Goal: Navigation & Orientation: Find specific page/section

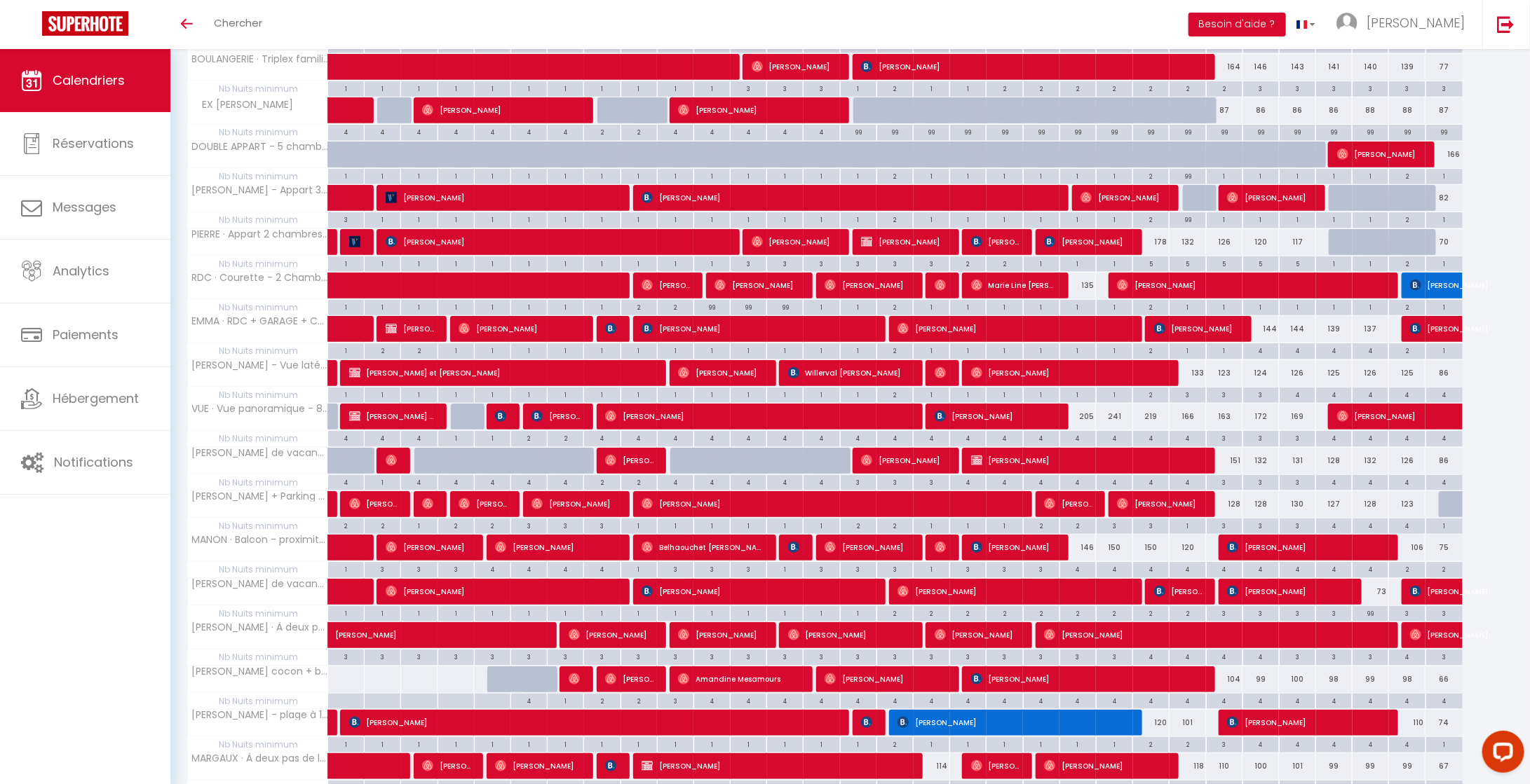
scroll to position [170, 0]
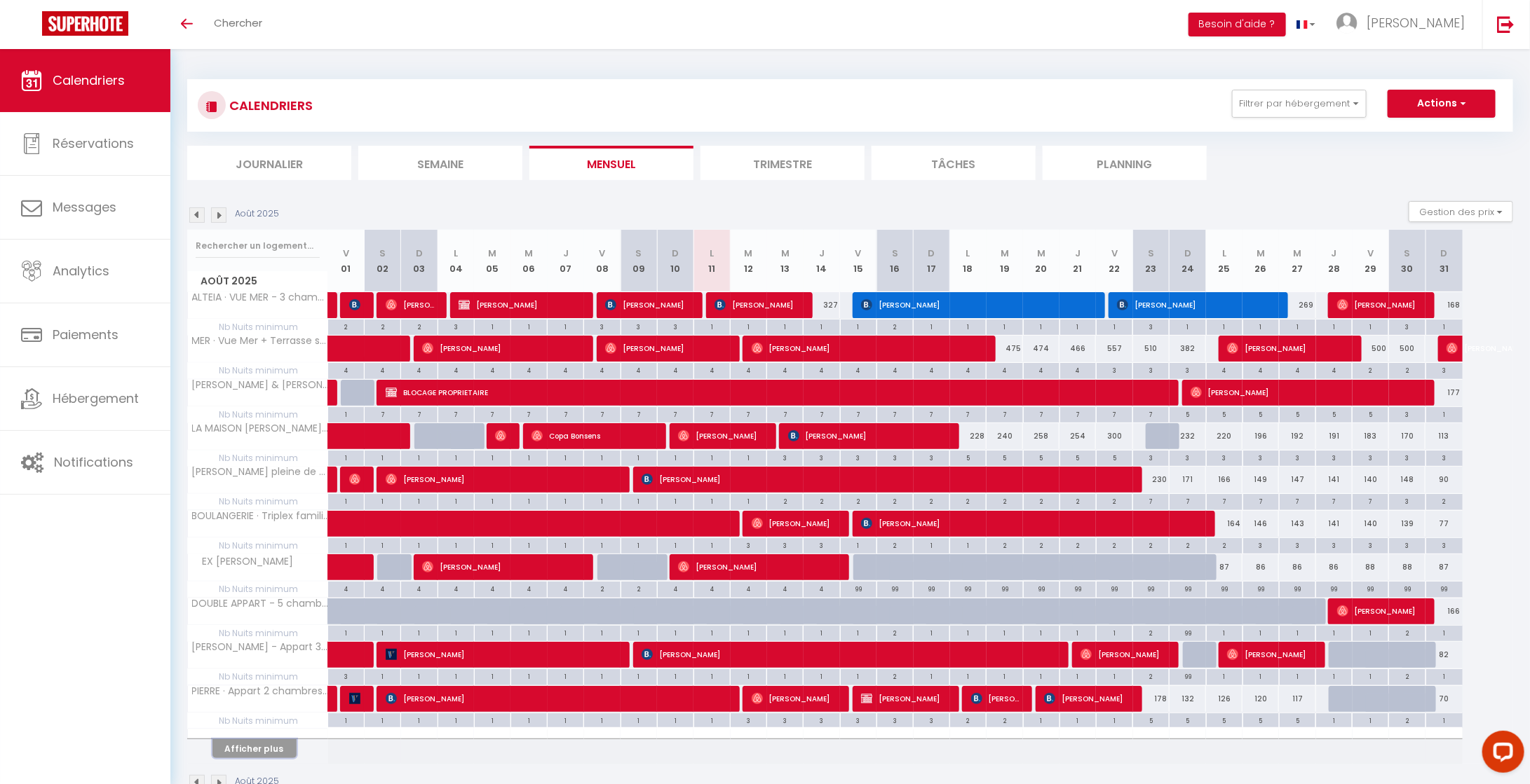
click at [272, 751] on button "Afficher plus" at bounding box center [254, 749] width 84 height 19
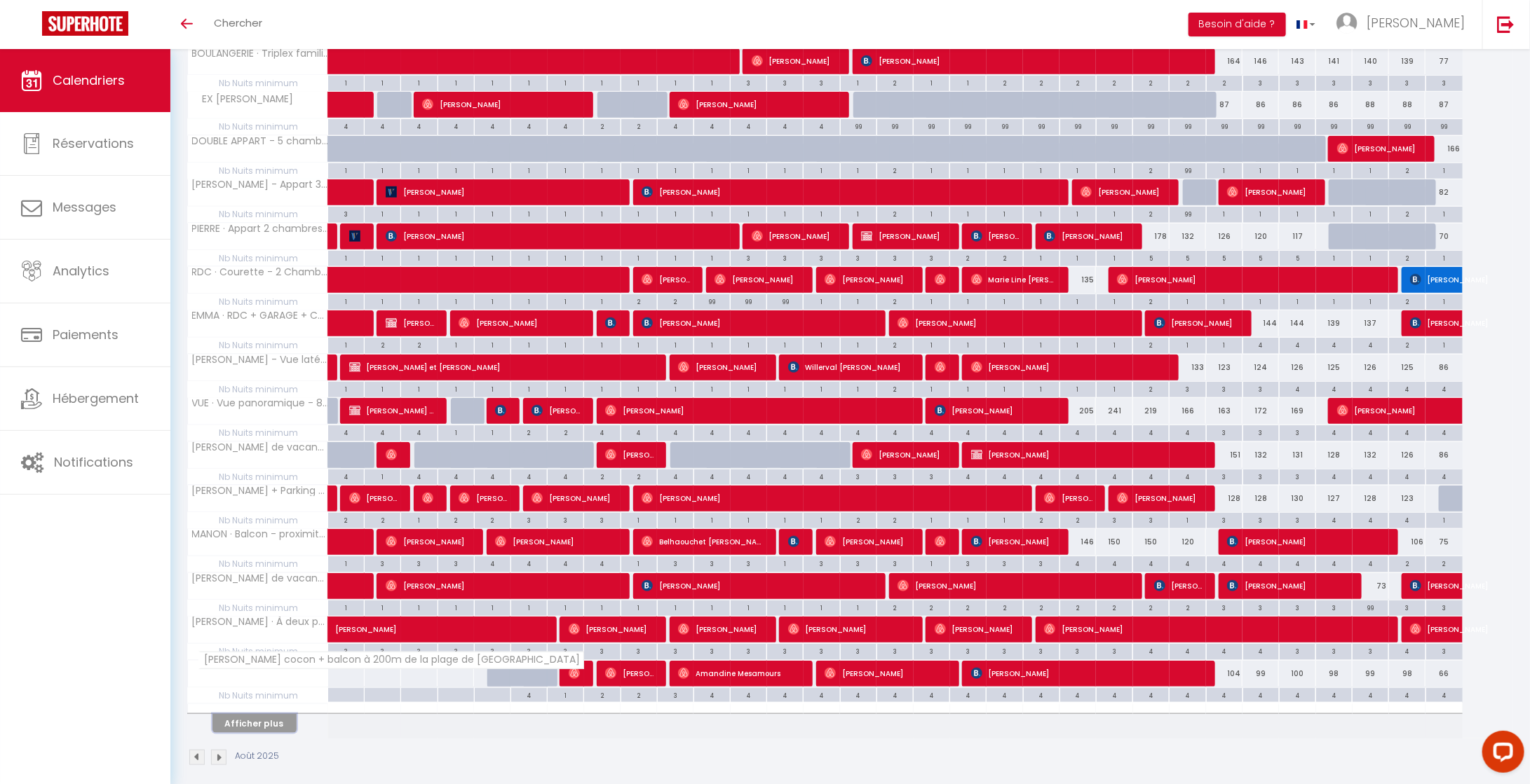
scroll to position [462, 0]
click at [278, 723] on button "Afficher plus" at bounding box center [254, 724] width 84 height 19
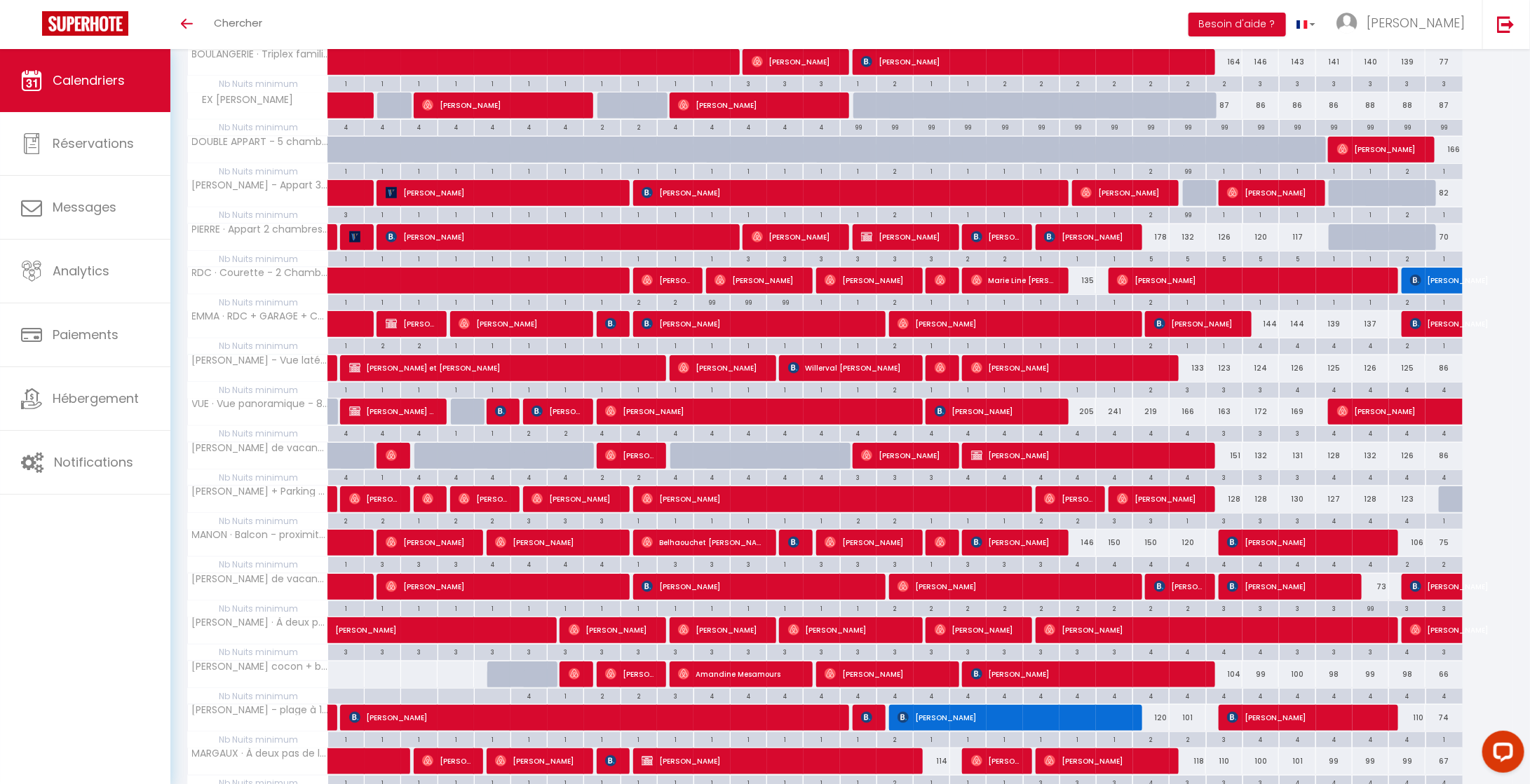
scroll to position [900, 0]
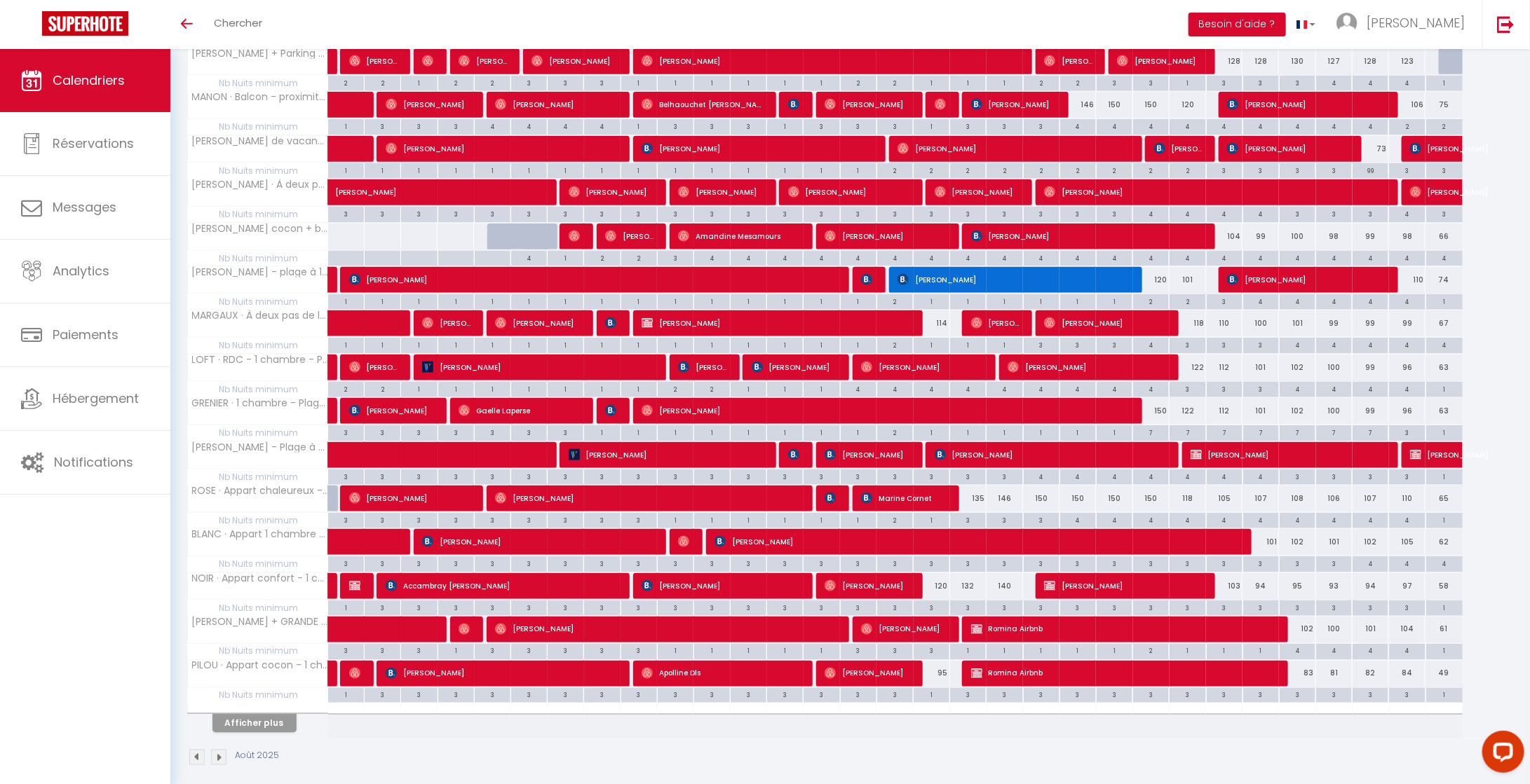
click at [278, 722] on th "Afficher plus" at bounding box center [258, 722] width 140 height 35
click at [279, 720] on button "Afficher plus" at bounding box center [254, 723] width 84 height 19
